Goal: Task Accomplishment & Management: Use online tool/utility

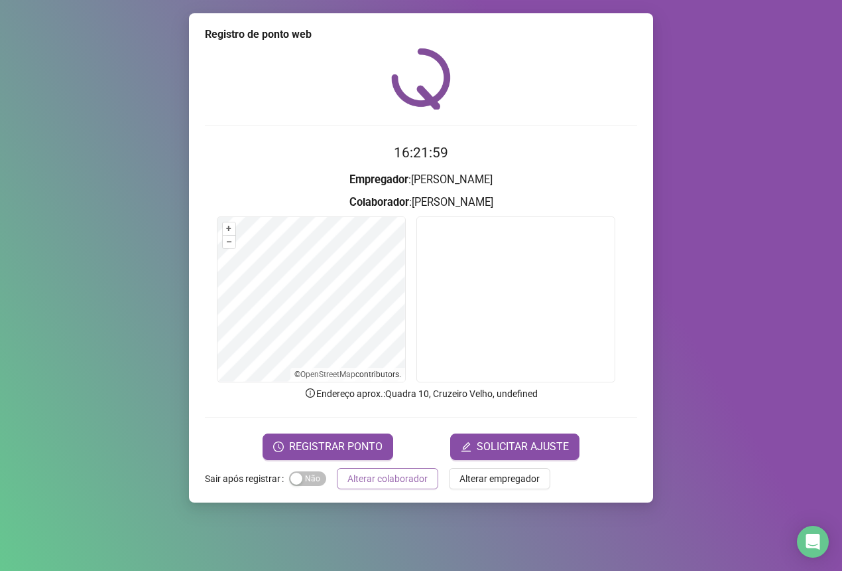
click at [396, 478] on span "Alterar colaborador" at bounding box center [388, 478] width 80 height 15
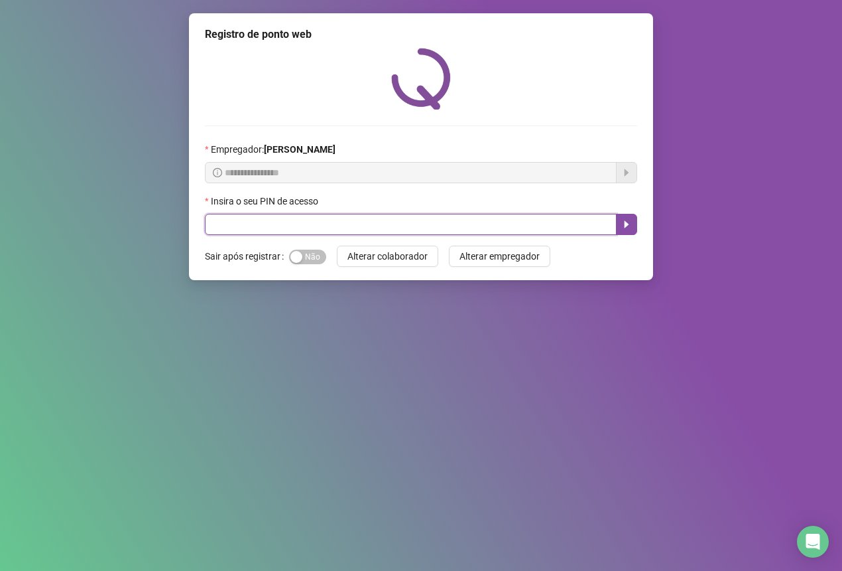
click at [223, 230] on input "text" at bounding box center [411, 224] width 412 height 21
type input "*****"
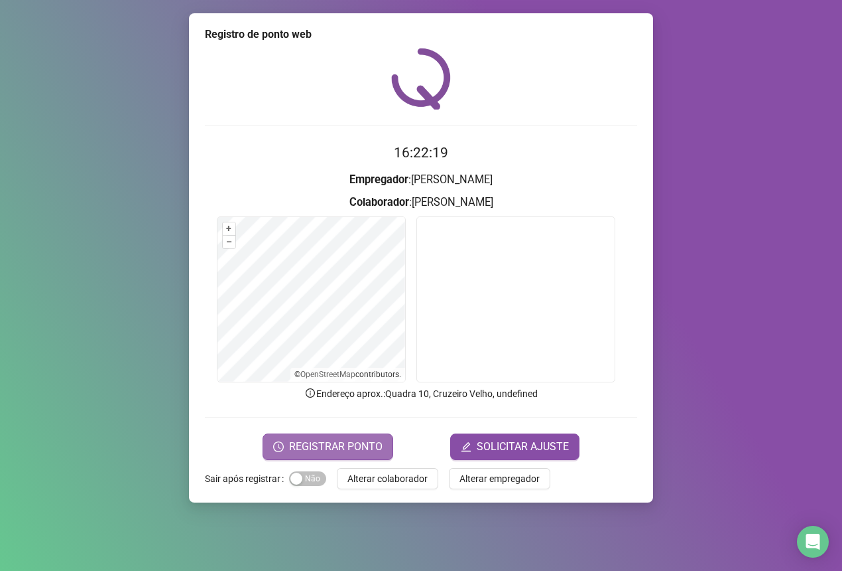
click at [350, 433] on button "REGISTRAR PONTO" at bounding box center [328, 446] width 131 height 27
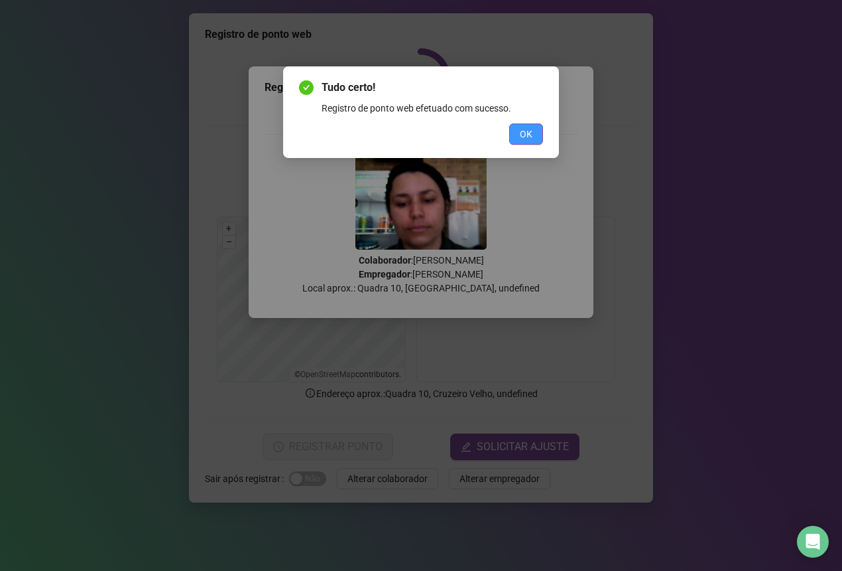
click at [525, 141] on button "OK" at bounding box center [526, 133] width 34 height 21
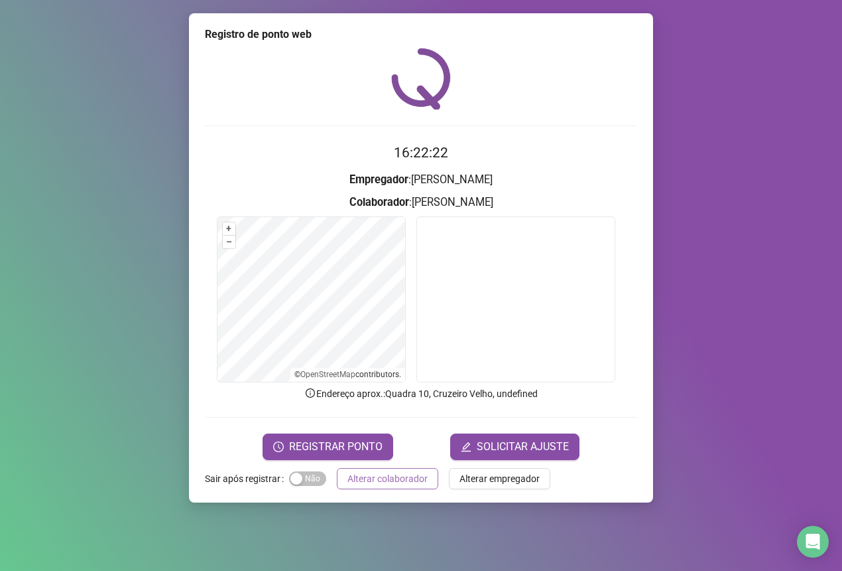
click at [406, 472] on span "Alterar colaborador" at bounding box center [388, 478] width 80 height 15
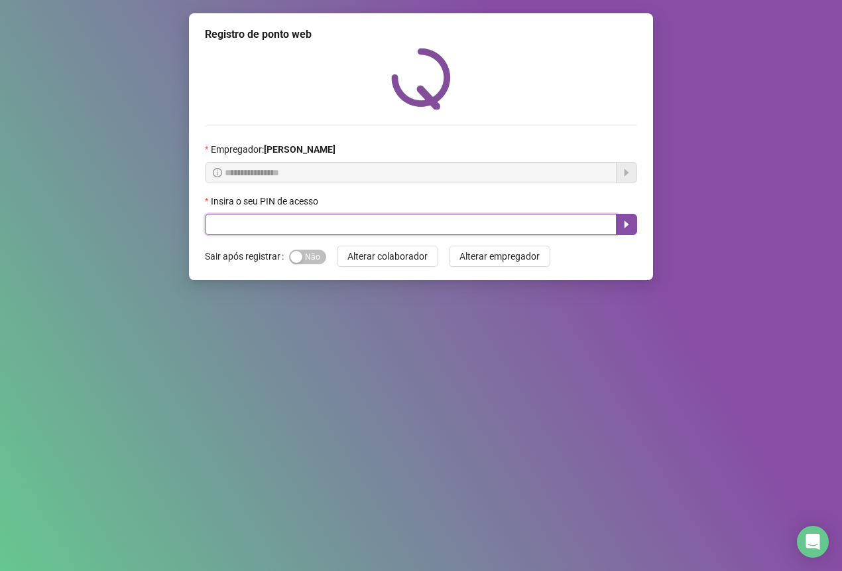
click at [310, 234] on input "text" at bounding box center [411, 224] width 412 height 21
type input "*****"
click at [622, 226] on icon "caret-right" at bounding box center [627, 224] width 11 height 11
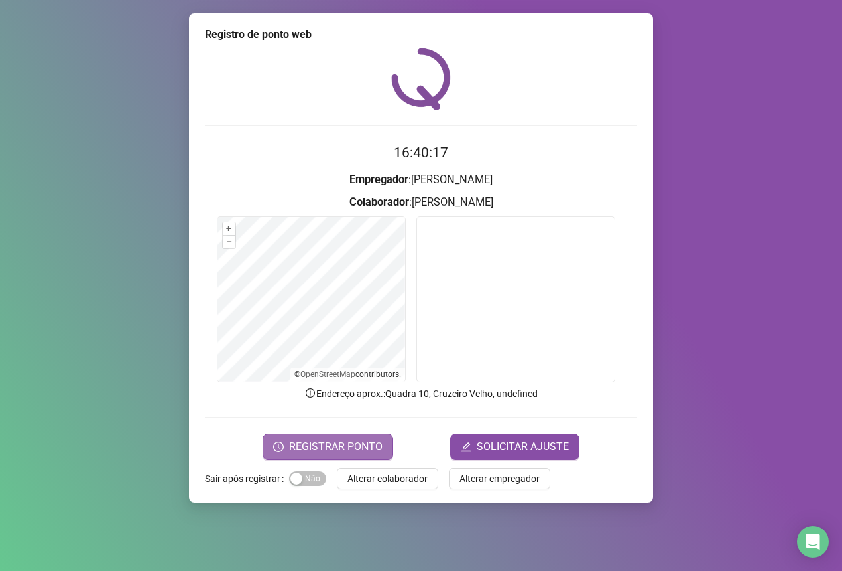
click at [339, 441] on span "REGISTRAR PONTO" at bounding box center [336, 446] width 94 height 16
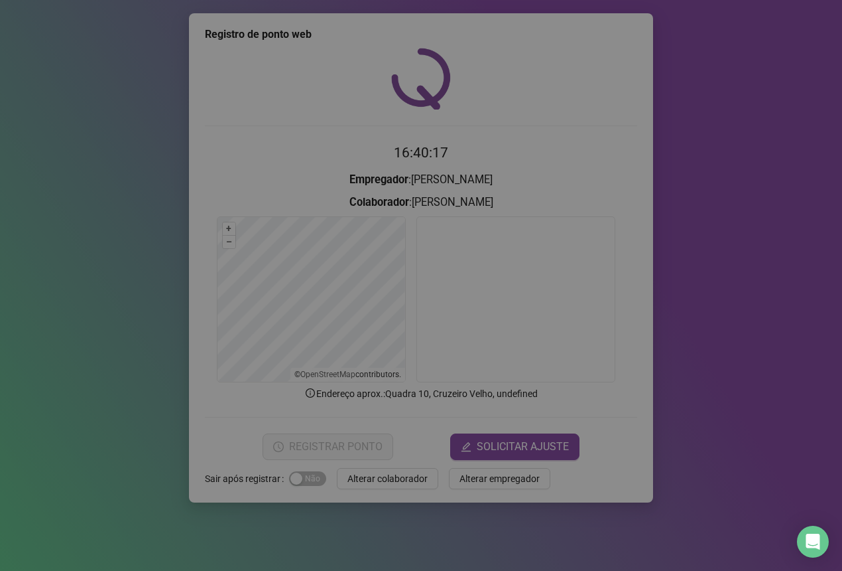
click at [339, 441] on div "Registro de ponto web Registrando ponto web, aguarde... Colaborador : [PERSON_N…" at bounding box center [421, 285] width 842 height 571
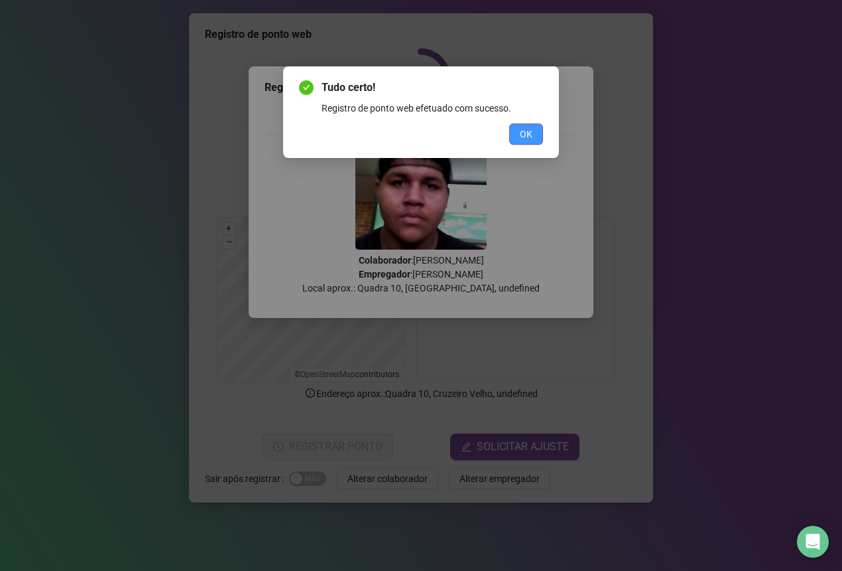
click at [509, 135] on button "OK" at bounding box center [526, 133] width 34 height 21
